Goal: Information Seeking & Learning: Find specific page/section

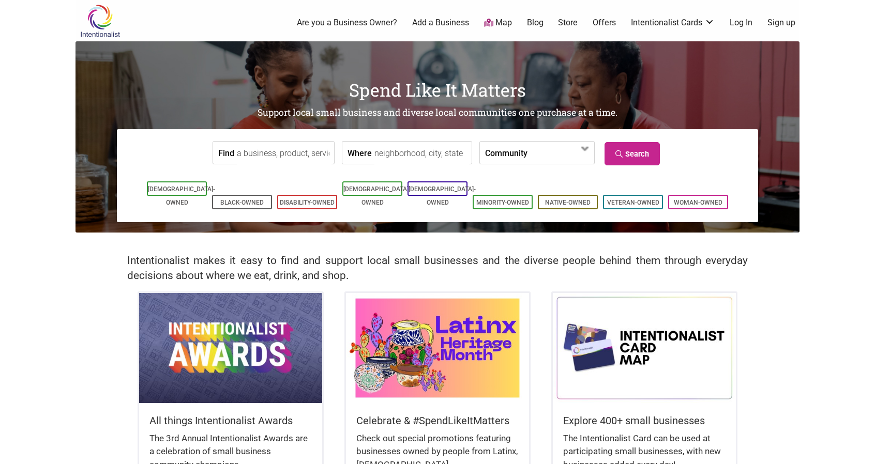
click at [268, 155] on input "Find" at bounding box center [284, 153] width 95 height 23
type input "piercing studio"
click at [378, 146] on input "Where" at bounding box center [421, 153] width 95 height 23
type input "[GEOGRAPHIC_DATA]"
click at [633, 153] on link "Search" at bounding box center [631, 153] width 55 height 23
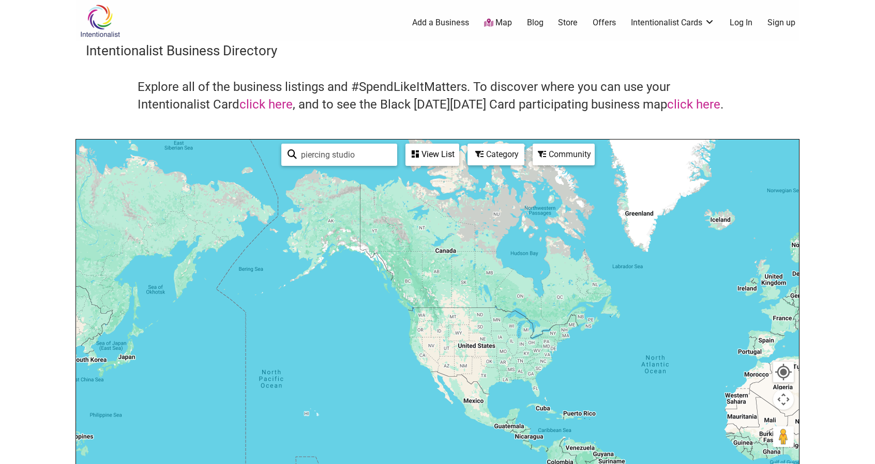
click at [369, 148] on input "piercing studio" at bounding box center [344, 155] width 94 height 20
click at [437, 156] on div "View List" at bounding box center [432, 155] width 52 height 20
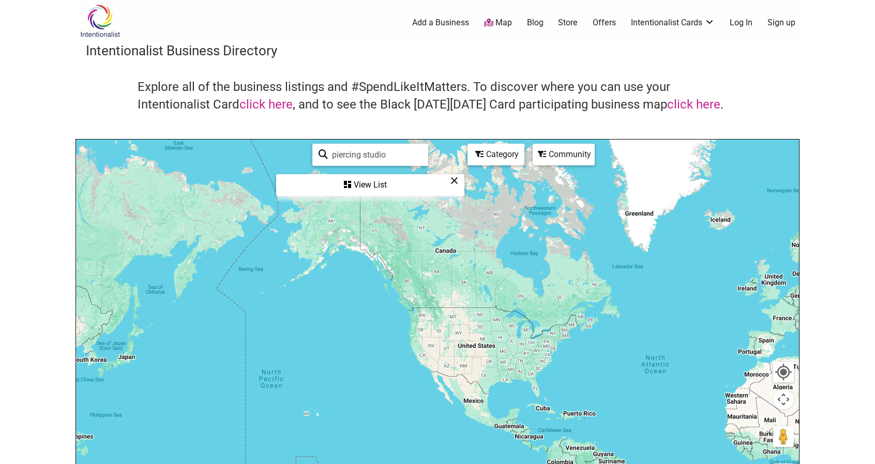
click at [371, 186] on div "View List" at bounding box center [370, 185] width 186 height 20
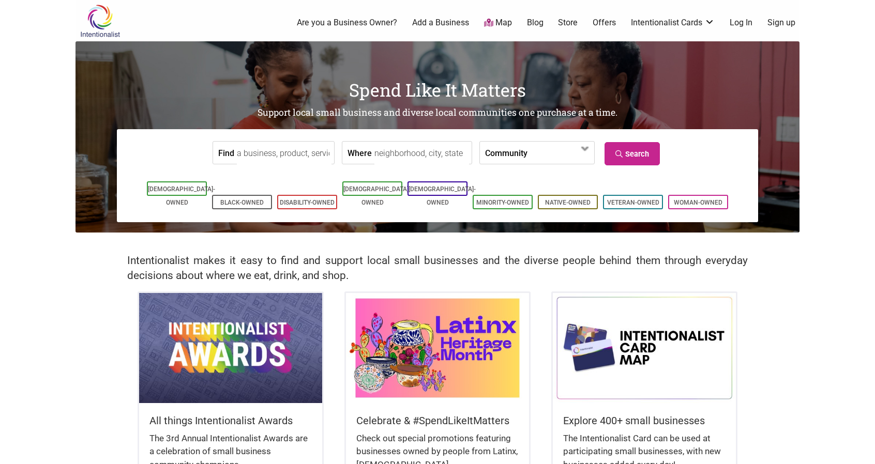
click at [283, 156] on input "Find" at bounding box center [284, 153] width 95 height 23
type input "piercing studio"
click at [387, 152] on input "Where" at bounding box center [421, 153] width 95 height 23
type input "las vegas, Nevada"
click at [638, 151] on link "Search" at bounding box center [631, 153] width 55 height 23
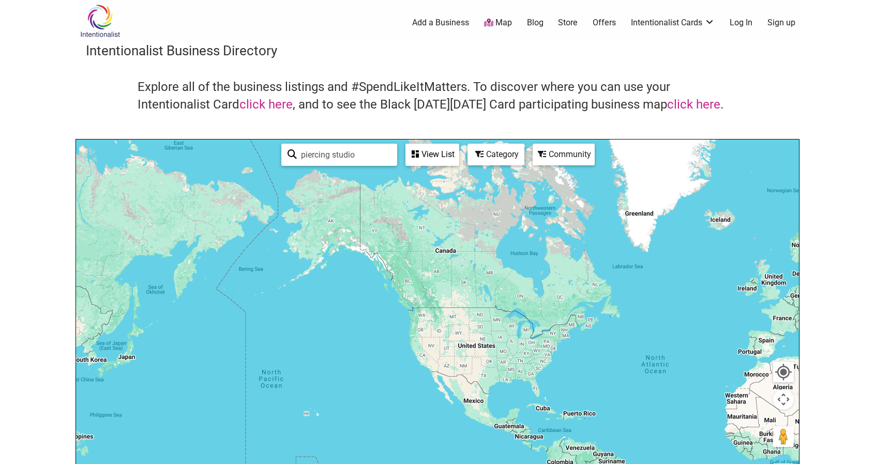
click at [430, 151] on div "View List" at bounding box center [432, 155] width 52 height 20
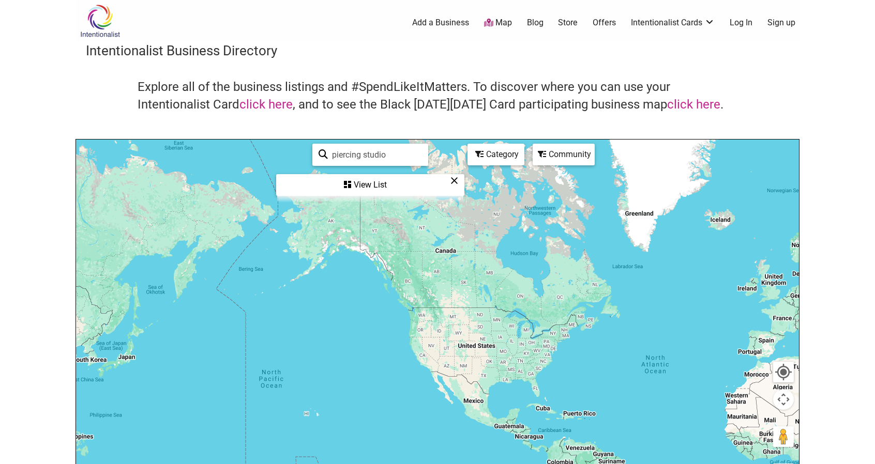
click at [366, 187] on div "View List" at bounding box center [370, 185] width 186 height 20
